Goal: Information Seeking & Learning: Learn about a topic

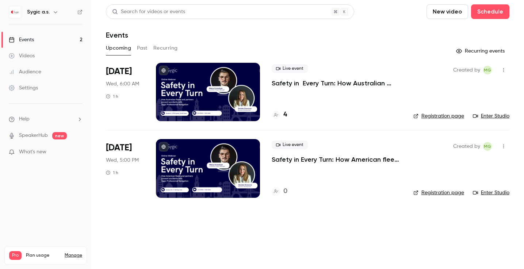
click at [147, 46] on button "Past" at bounding box center [142, 48] width 11 height 12
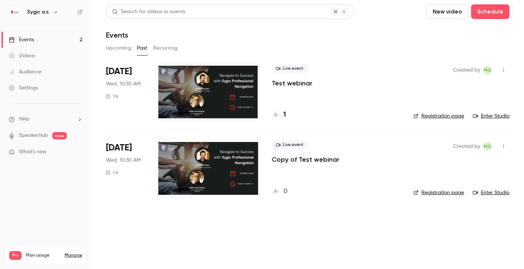
click at [124, 49] on button "Upcoming" at bounding box center [118, 48] width 25 height 12
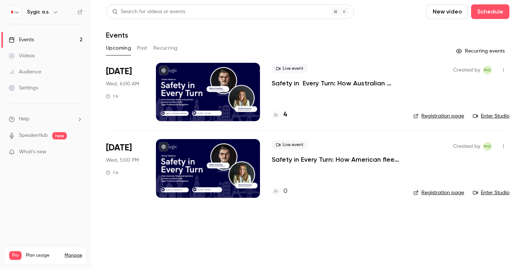
click at [30, 57] on div "Videos" at bounding box center [22, 55] width 26 height 7
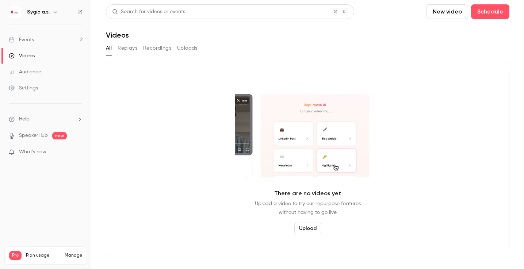
click at [47, 43] on link "Events 2" at bounding box center [45, 40] width 91 height 16
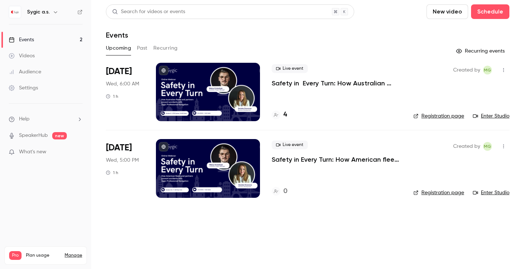
click at [141, 53] on button "Past" at bounding box center [142, 48] width 11 height 12
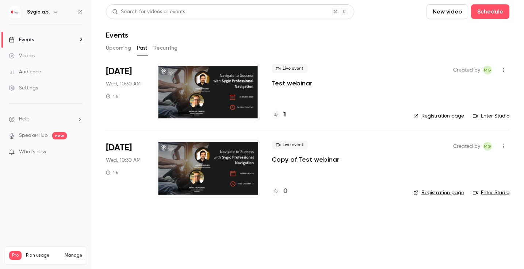
click at [119, 51] on button "Upcoming" at bounding box center [118, 48] width 25 height 12
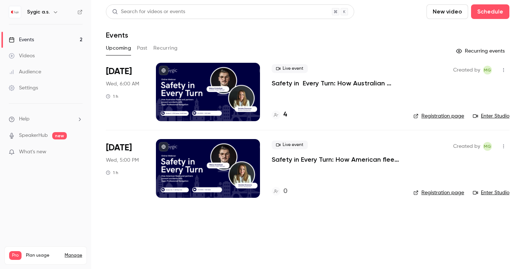
click at [165, 45] on button "Recurring" at bounding box center [165, 48] width 24 height 12
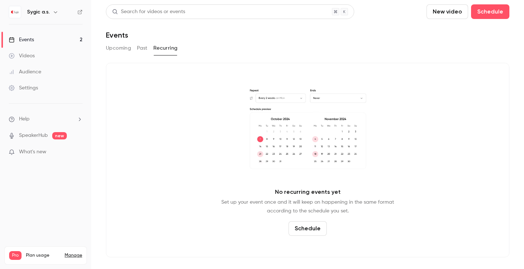
click at [142, 47] on button "Past" at bounding box center [142, 48] width 11 height 12
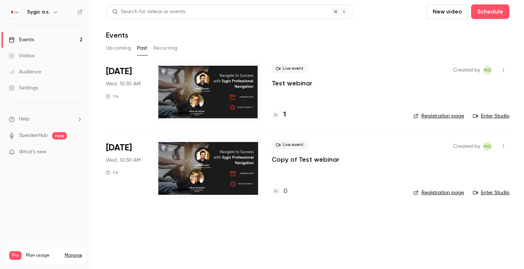
click at [33, 56] on div "Videos" at bounding box center [22, 55] width 26 height 7
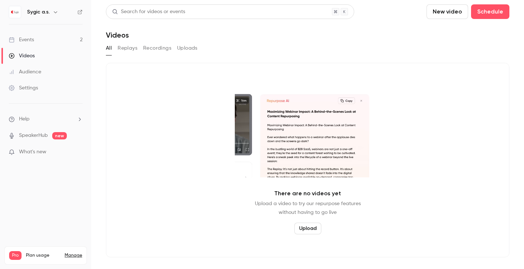
click at [128, 48] on button "Replays" at bounding box center [128, 48] width 20 height 12
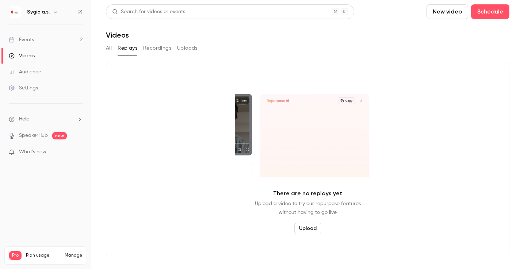
click at [155, 47] on button "Recordings" at bounding box center [157, 48] width 28 height 12
click at [194, 47] on button "Uploads" at bounding box center [187, 48] width 20 height 12
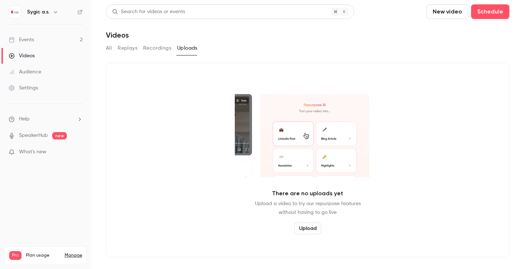
click at [26, 40] on div "Events" at bounding box center [21, 39] width 25 height 7
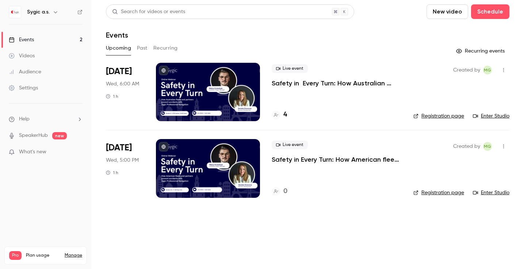
click at [145, 51] on button "Past" at bounding box center [142, 48] width 11 height 12
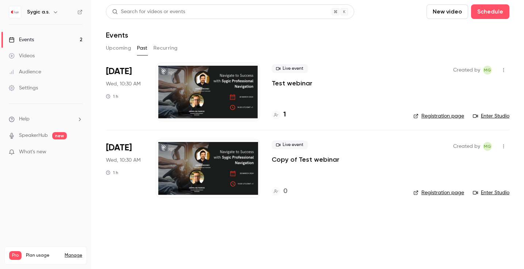
click at [35, 59] on link "Videos" at bounding box center [45, 56] width 91 height 16
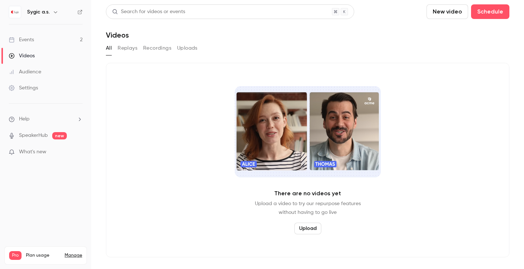
click at [26, 45] on link "Events 2" at bounding box center [45, 40] width 91 height 16
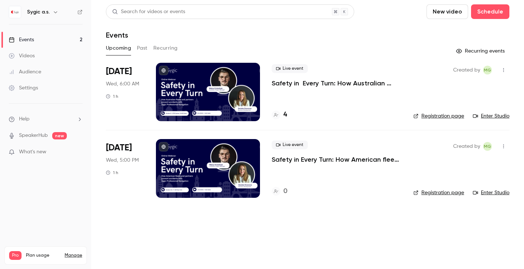
click at [286, 113] on h4 "4" at bounding box center [285, 115] width 4 height 10
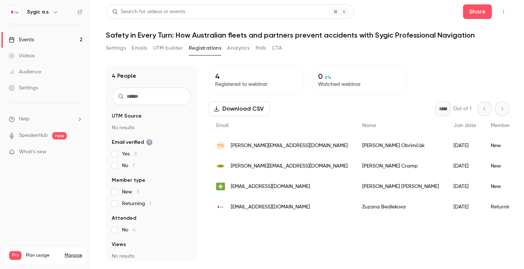
click at [33, 41] on div "Events" at bounding box center [21, 39] width 25 height 7
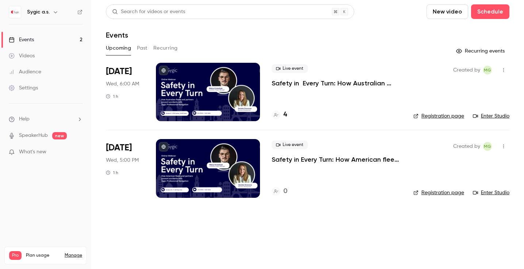
click at [430, 192] on link "Registration page" at bounding box center [438, 192] width 51 height 7
click at [348, 161] on p "Safety in Every Turn: How American fleets and partners prevent accidents with S…" at bounding box center [337, 159] width 130 height 9
click at [285, 113] on h4 "4" at bounding box center [285, 115] width 4 height 10
